Goal: Information Seeking & Learning: Check status

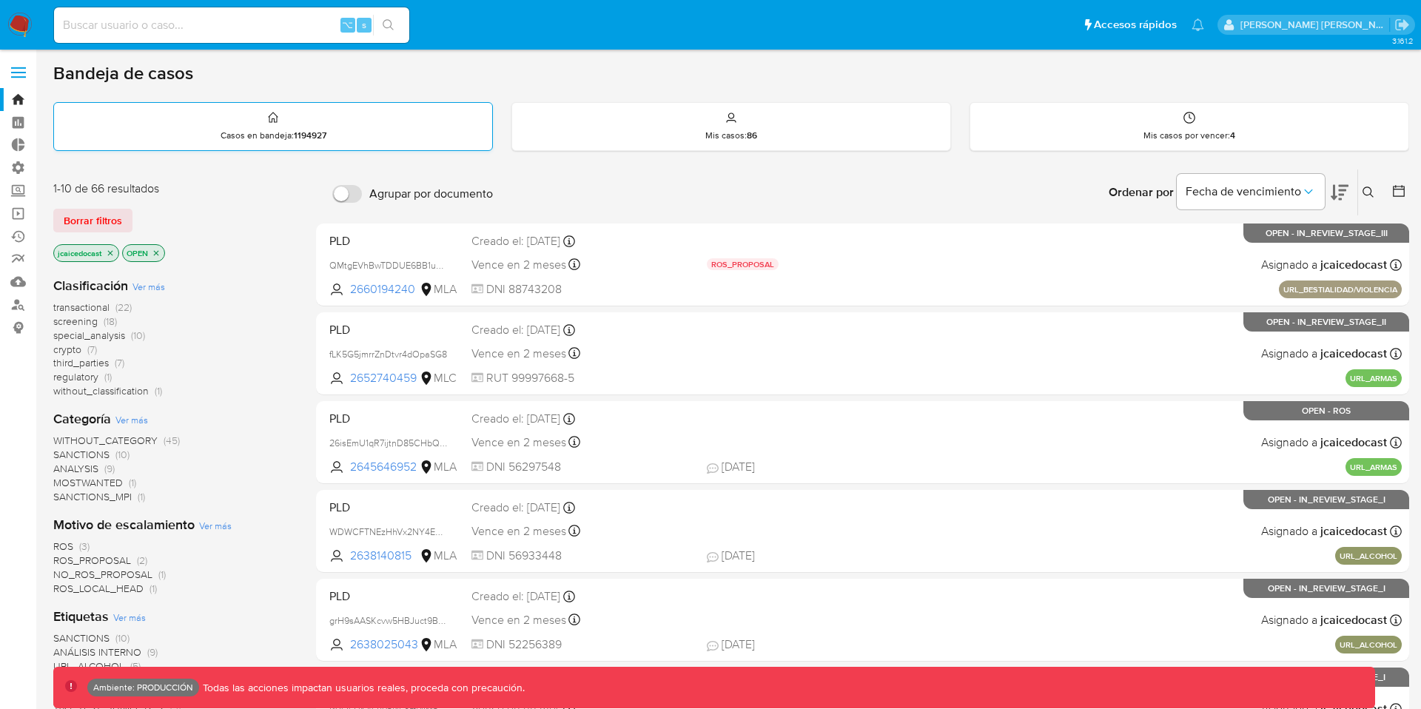
click at [276, 113] on icon at bounding box center [273, 118] width 12 height 18
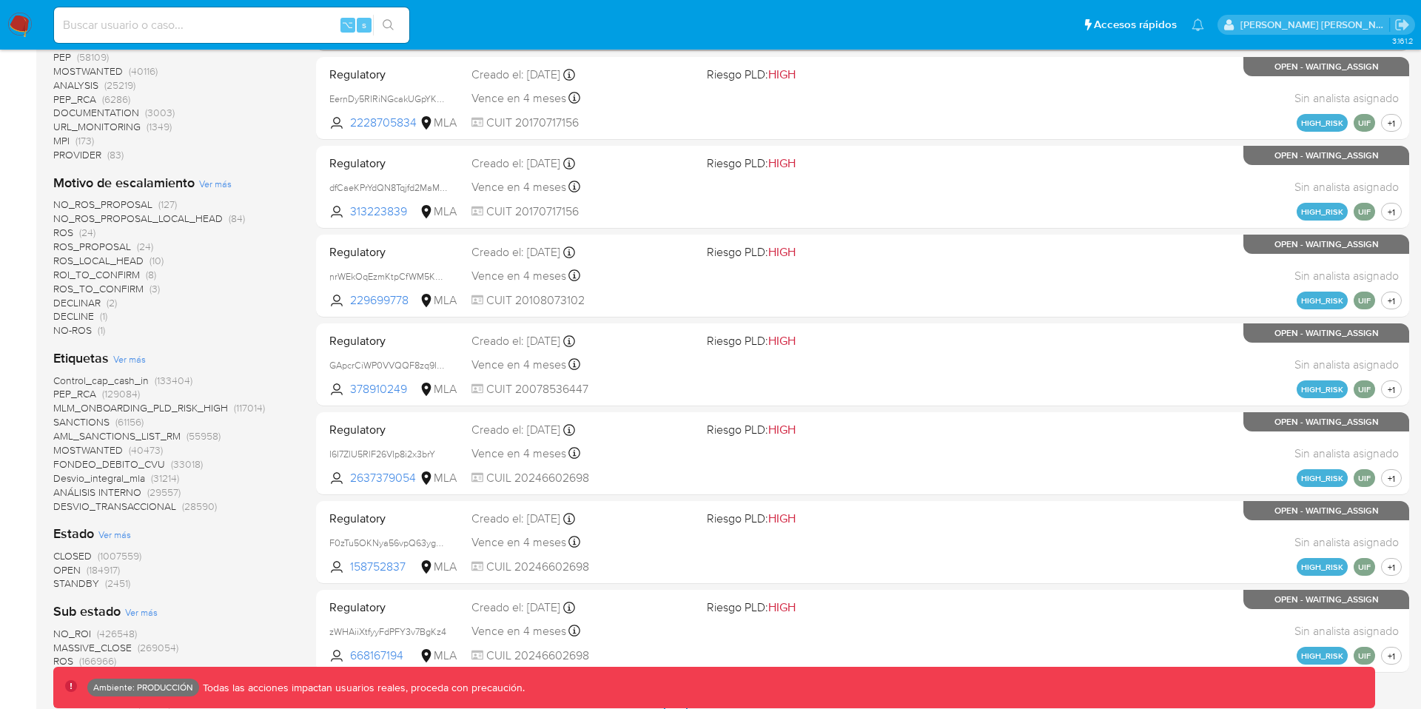
scroll to position [436, 0]
click at [100, 447] on span "MOSTWANTED" at bounding box center [88, 448] width 70 height 15
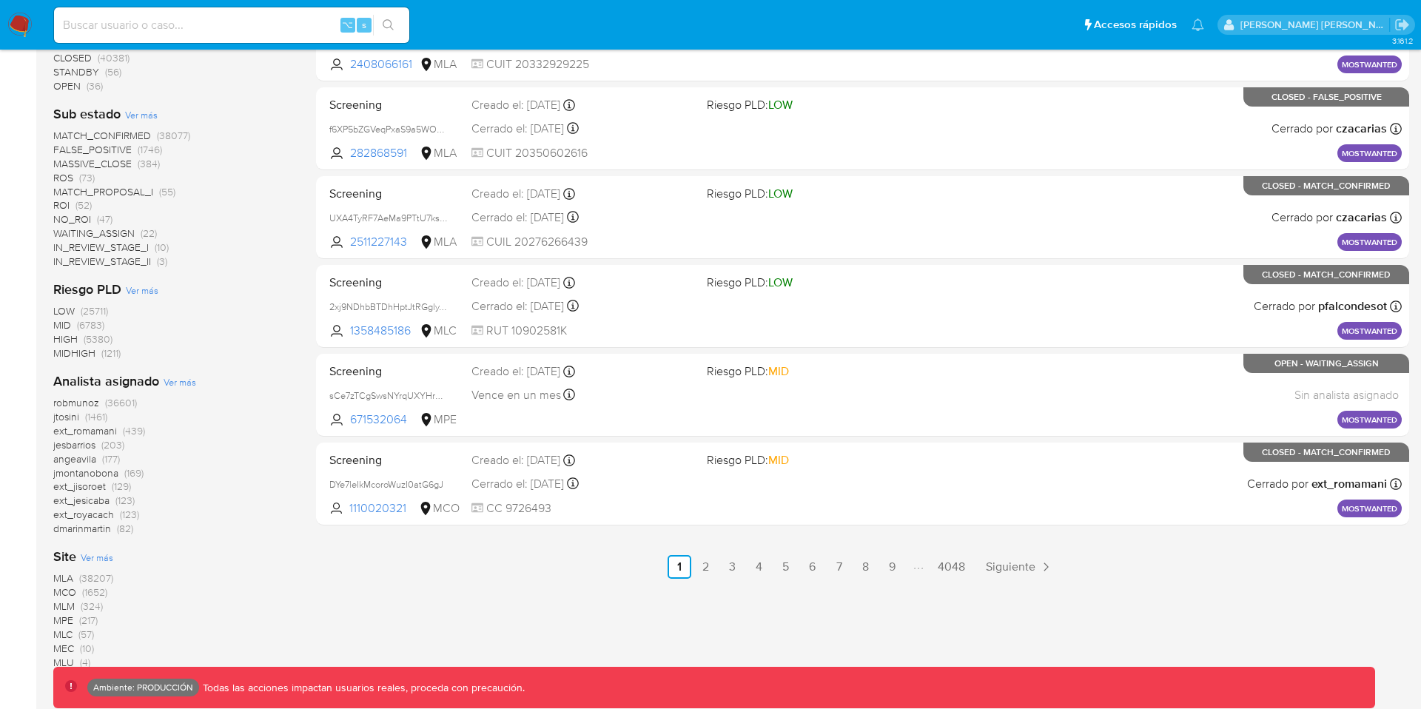
scroll to position [575, 0]
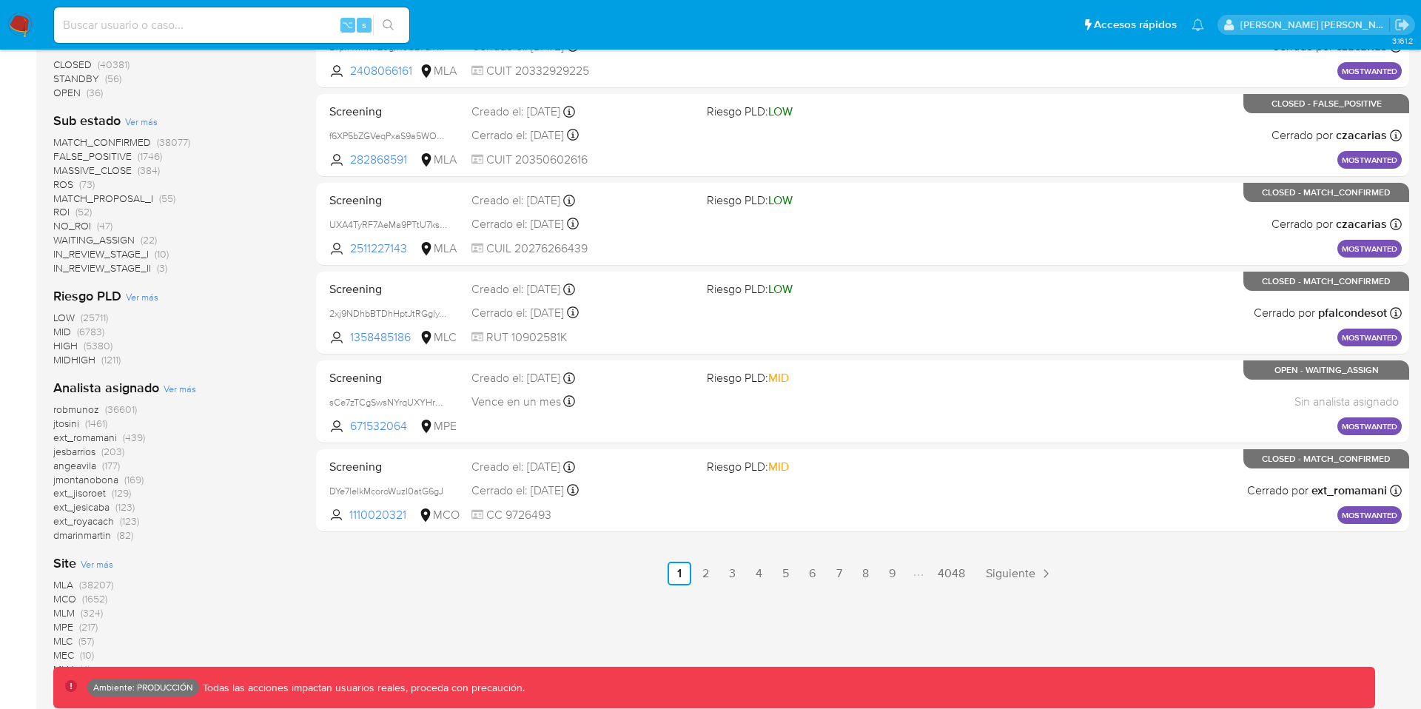
click at [98, 345] on span "(5380)" at bounding box center [98, 345] width 29 height 15
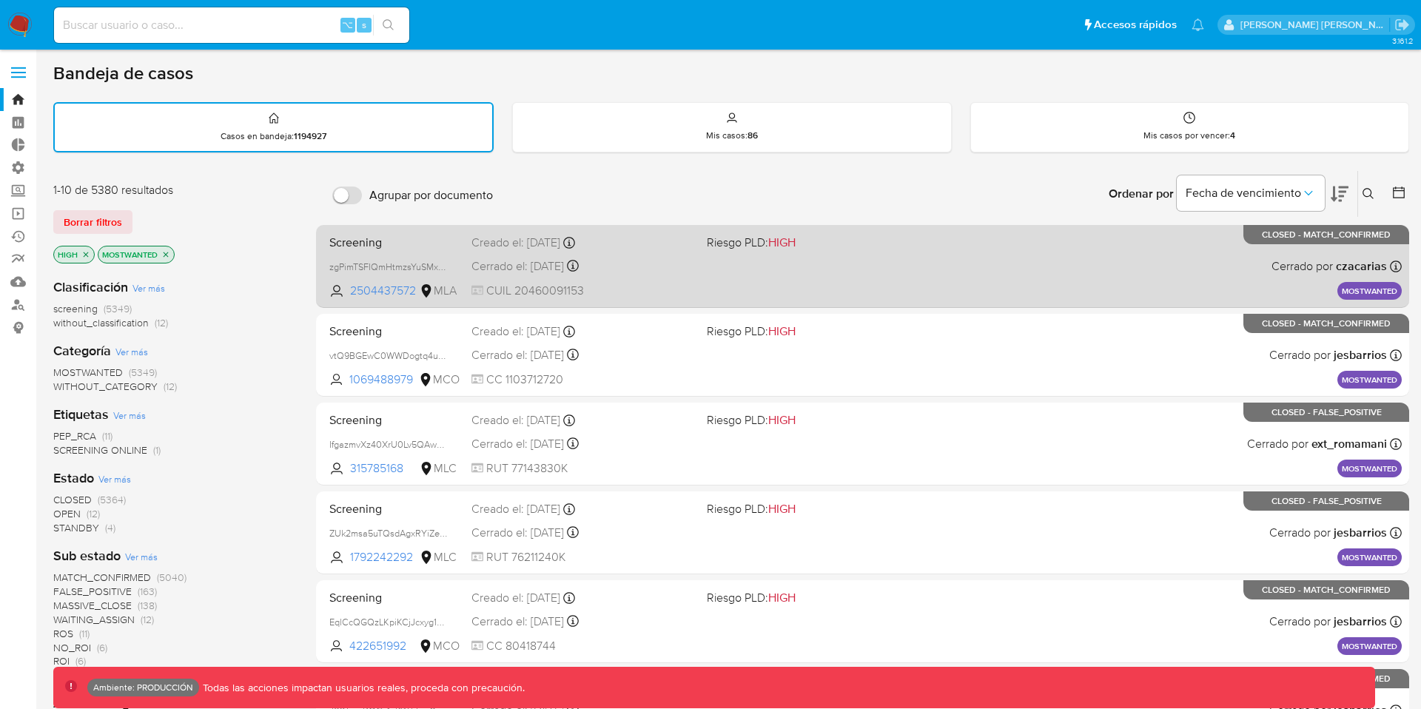
click at [912, 237] on span "Riesgo PLD: HIGH" at bounding box center [819, 241] width 224 height 19
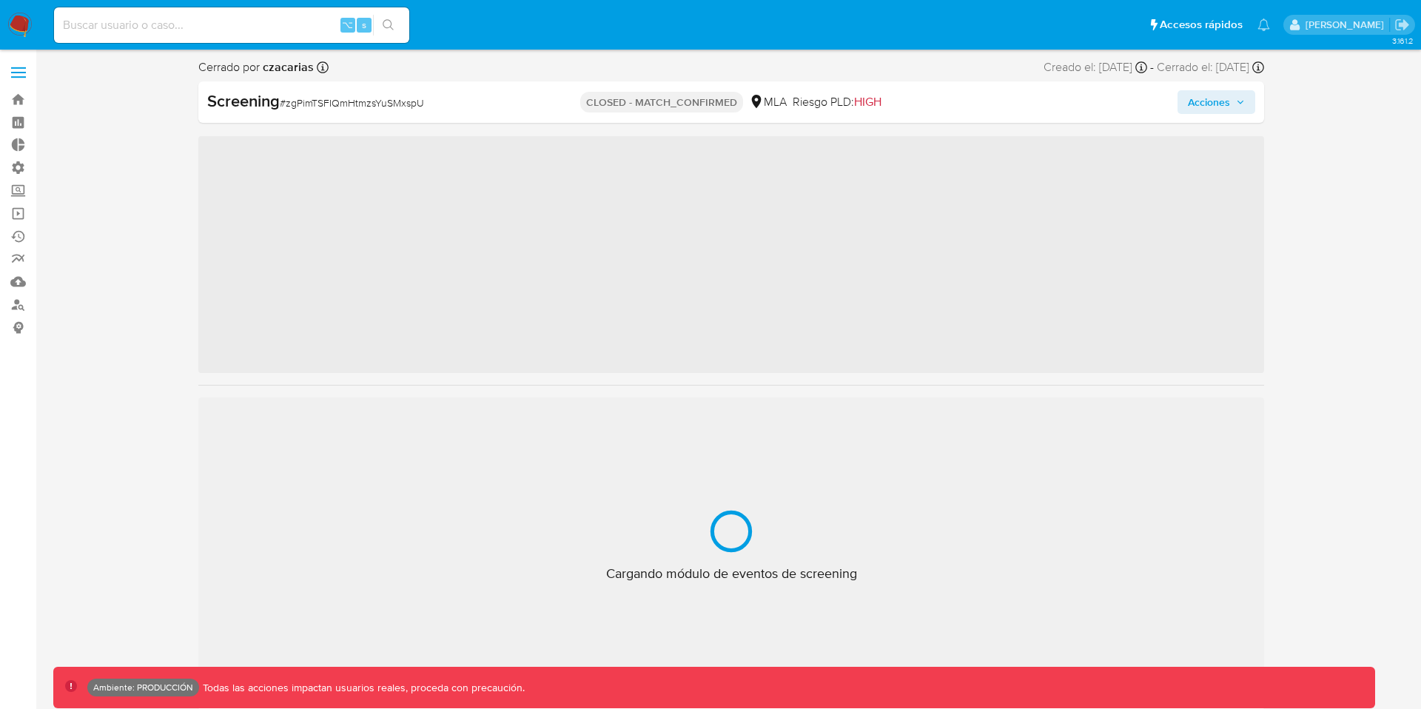
scroll to position [768, 0]
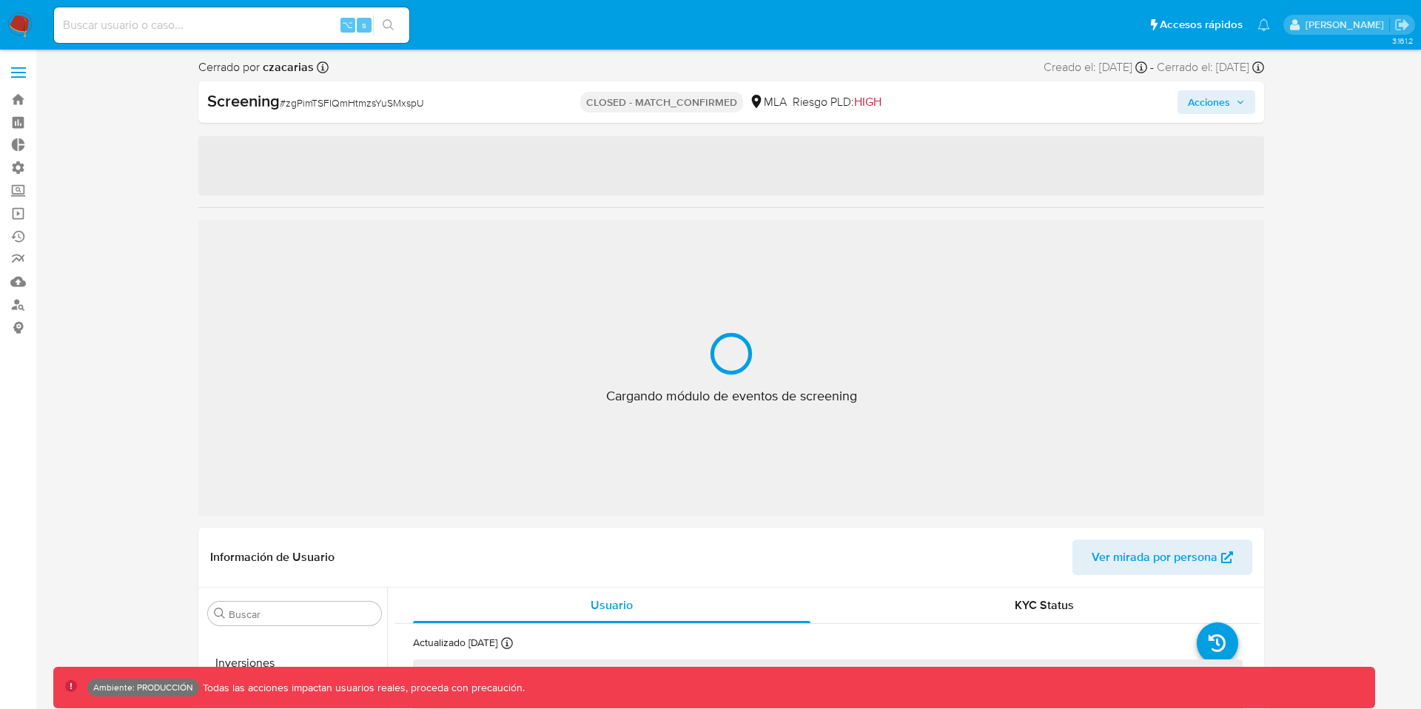
select select "10"
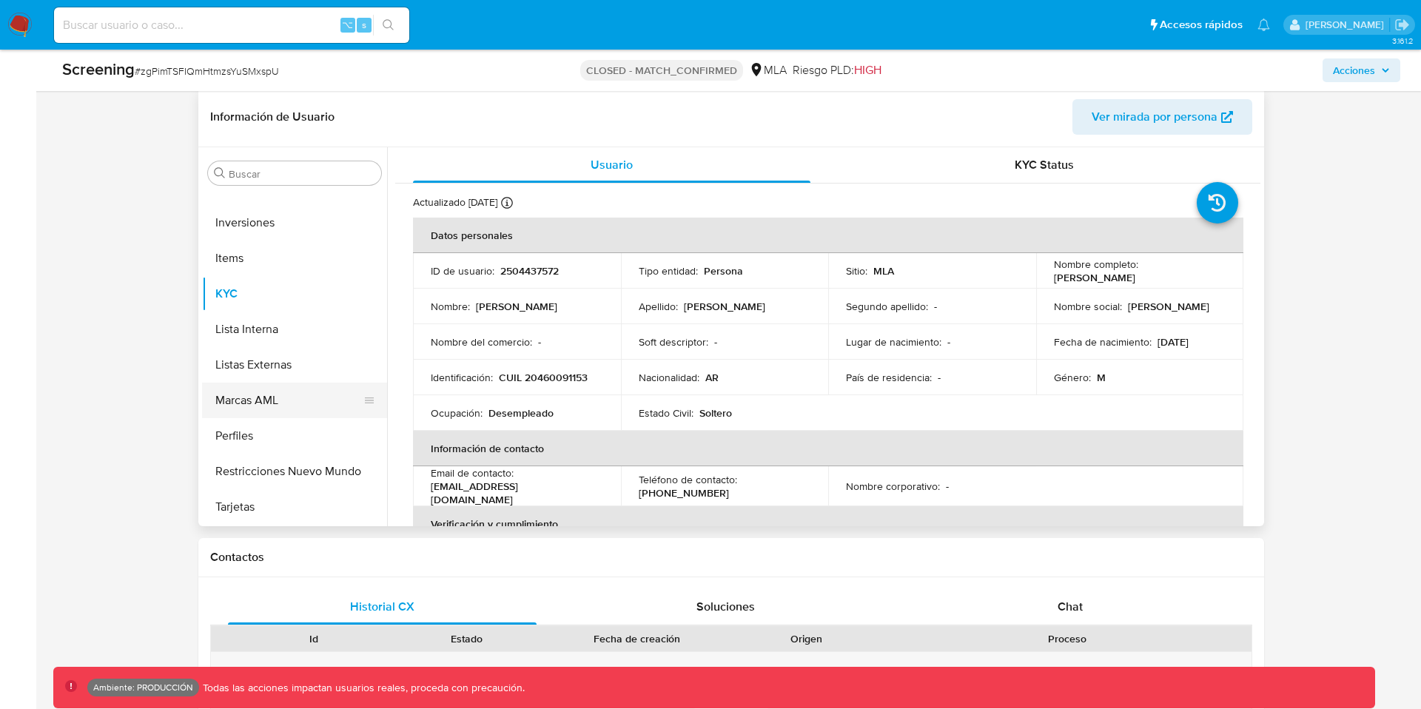
scroll to position [403, 0]
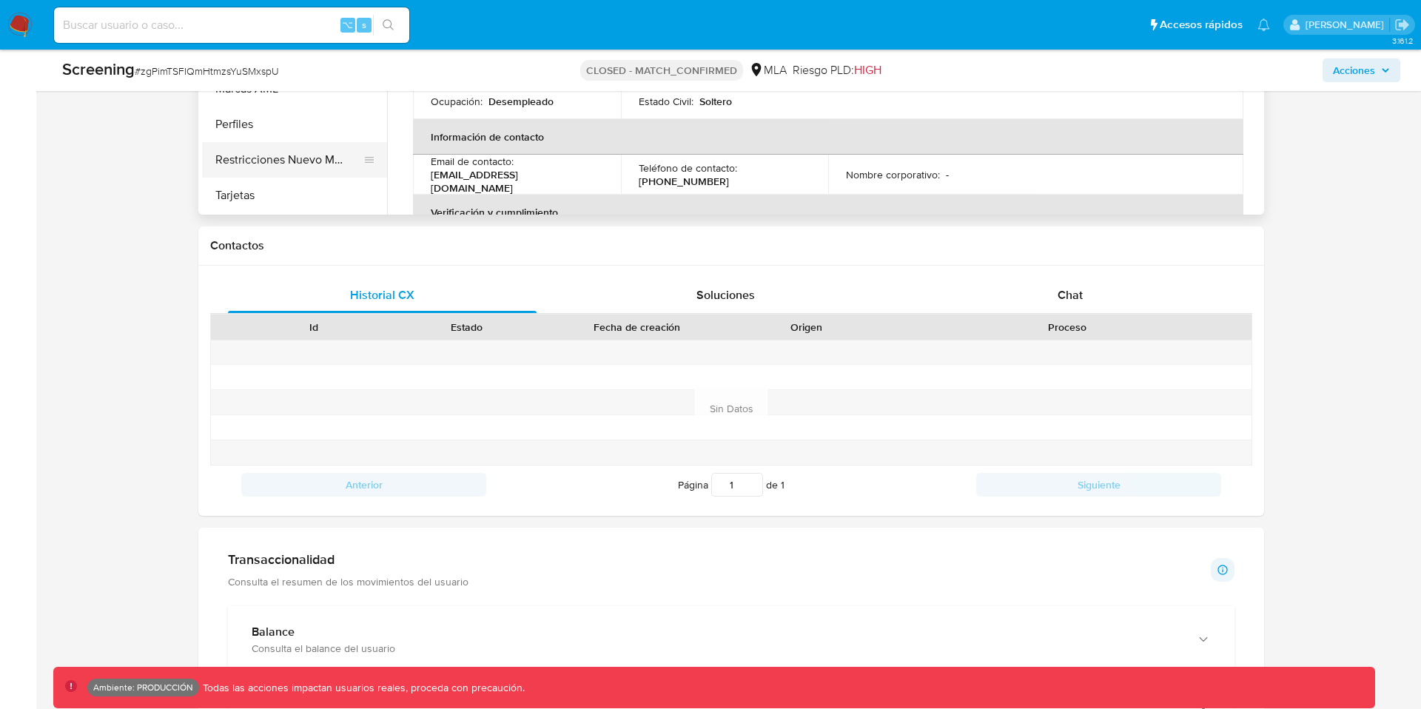
click at [255, 142] on button "Perfiles" at bounding box center [294, 125] width 185 height 36
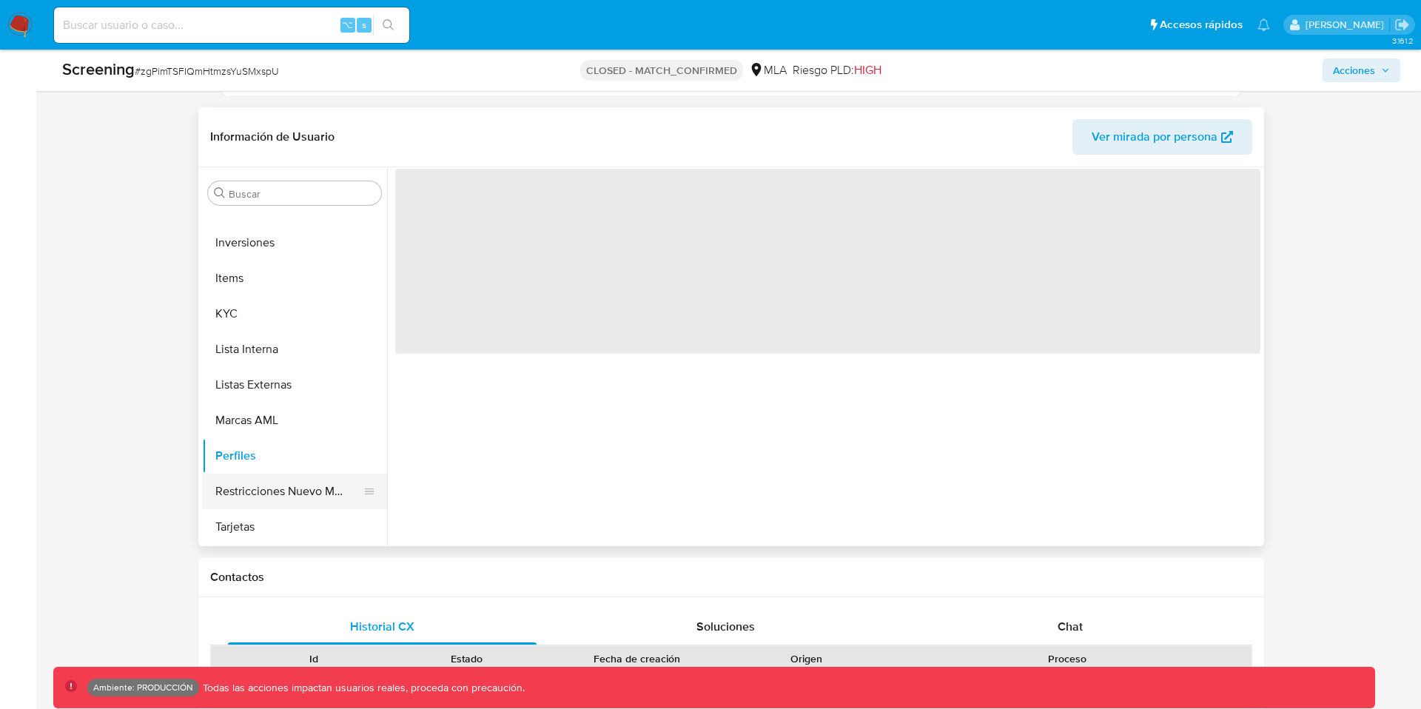
click at [254, 481] on button "Restricciones Nuevo Mundo" at bounding box center [288, 492] width 173 height 36
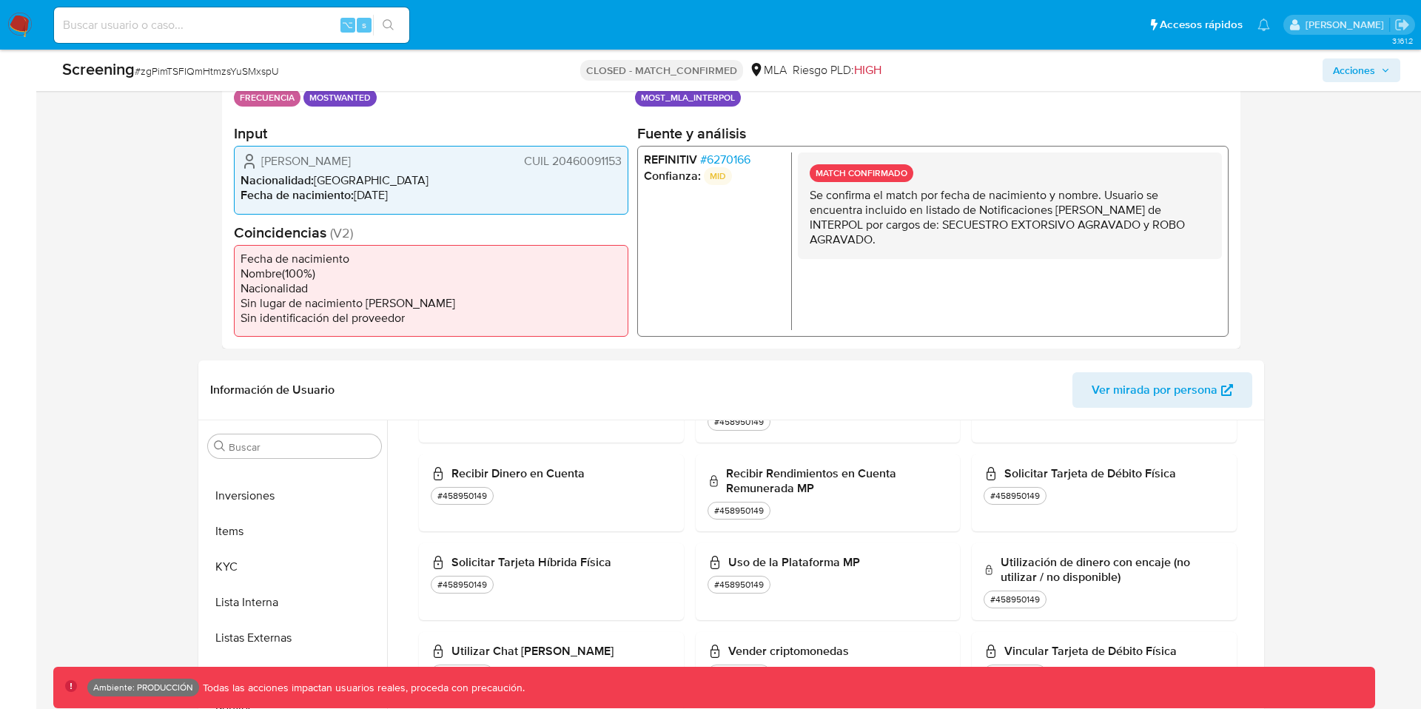
scroll to position [61, 0]
